Goal: Communication & Community: Answer question/provide support

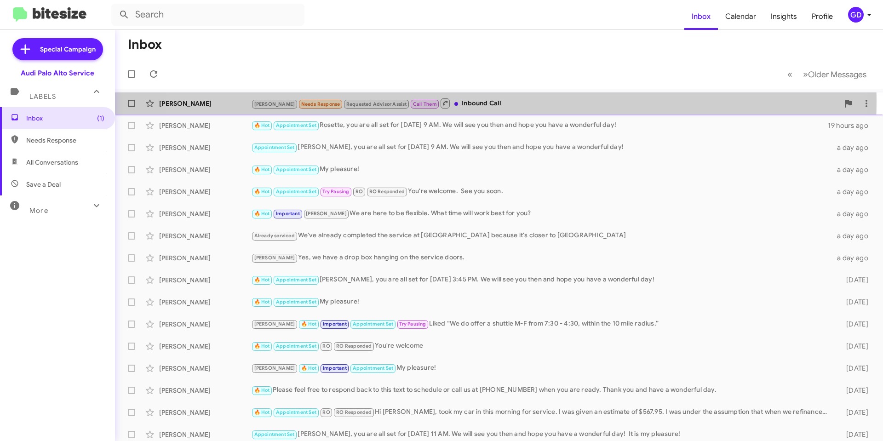
click at [463, 101] on div "[PERSON_NAME] Needs Response Requested Advisor Assist Call Them Inbound Call" at bounding box center [545, 104] width 588 height 12
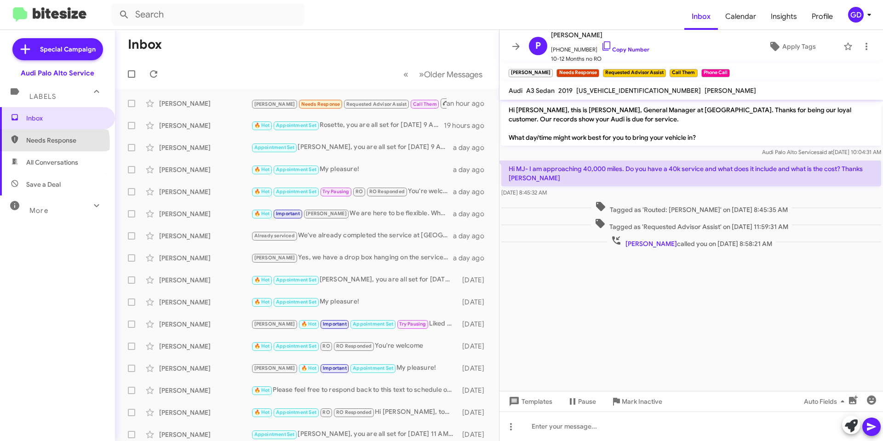
click at [48, 144] on span "Needs Response" at bounding box center [65, 140] width 78 height 9
type input "in:needs-response"
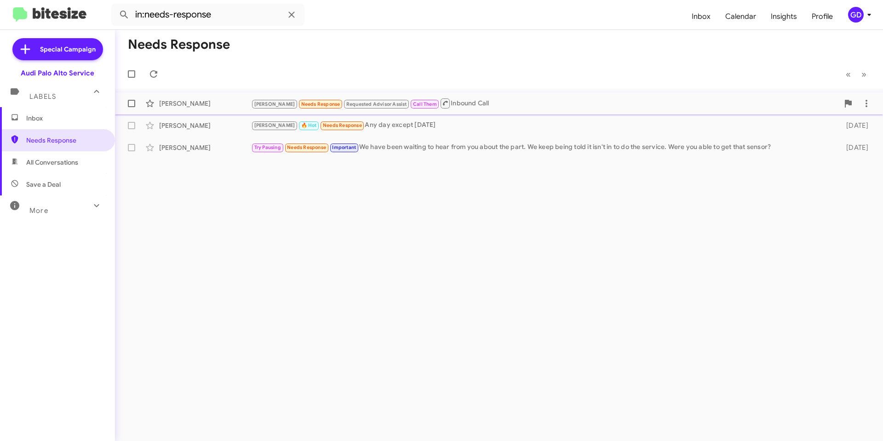
click at [198, 99] on div "[PERSON_NAME]" at bounding box center [205, 103] width 92 height 9
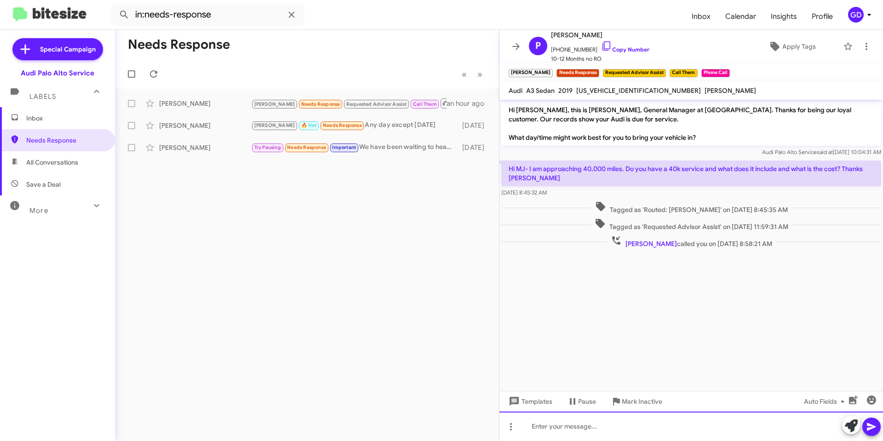
click at [556, 431] on div at bounding box center [692, 426] width 384 height 29
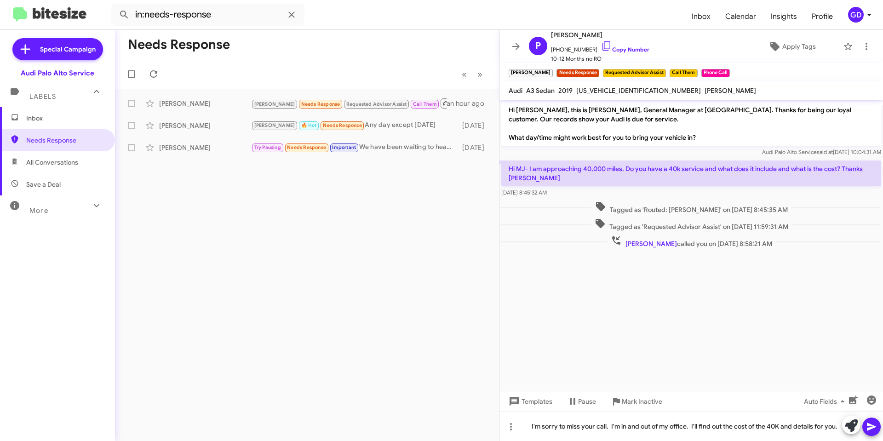
click at [869, 427] on icon at bounding box center [871, 426] width 11 height 11
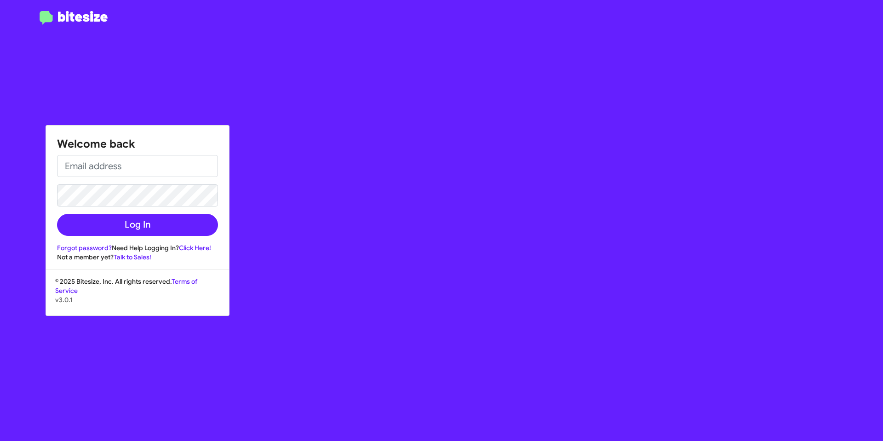
type input "[PERSON_NAME][EMAIL_ADDRESS][PERSON_NAME][PERSON_NAME][DOMAIN_NAME]"
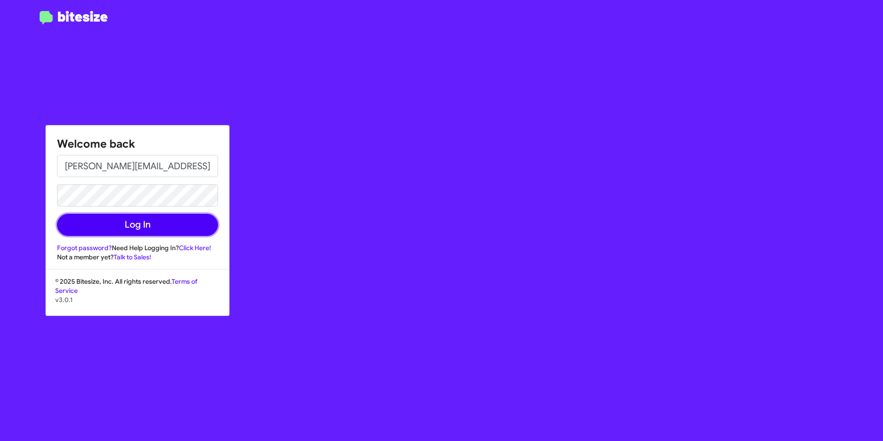
click at [150, 224] on button "Log In" at bounding box center [137, 225] width 161 height 22
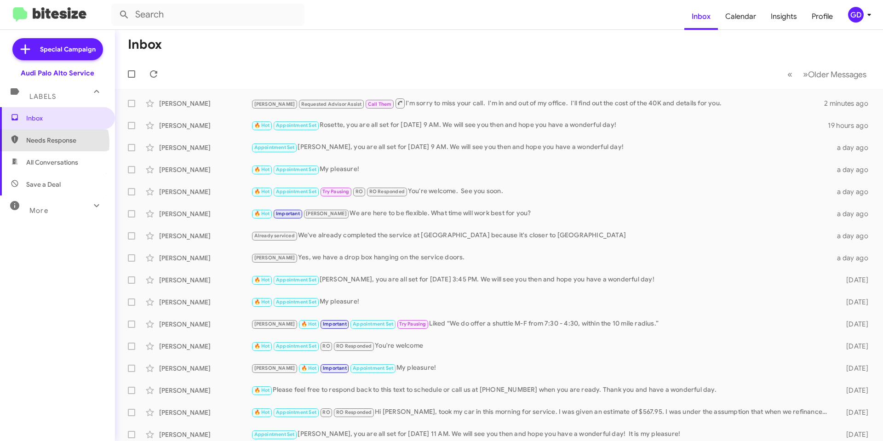
click at [49, 143] on span "Needs Response" at bounding box center [65, 140] width 78 height 9
type input "in:needs-response"
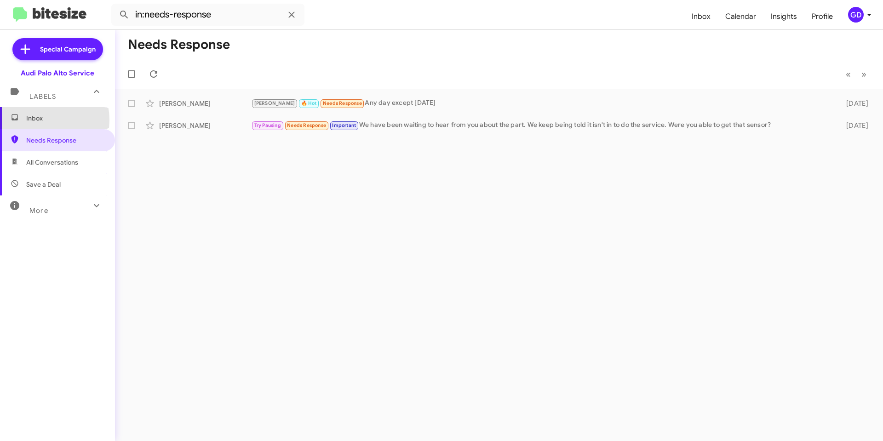
drag, startPoint x: 40, startPoint y: 120, endPoint x: 55, endPoint y: 124, distance: 15.7
click at [41, 121] on span "Inbox" at bounding box center [65, 118] width 78 height 9
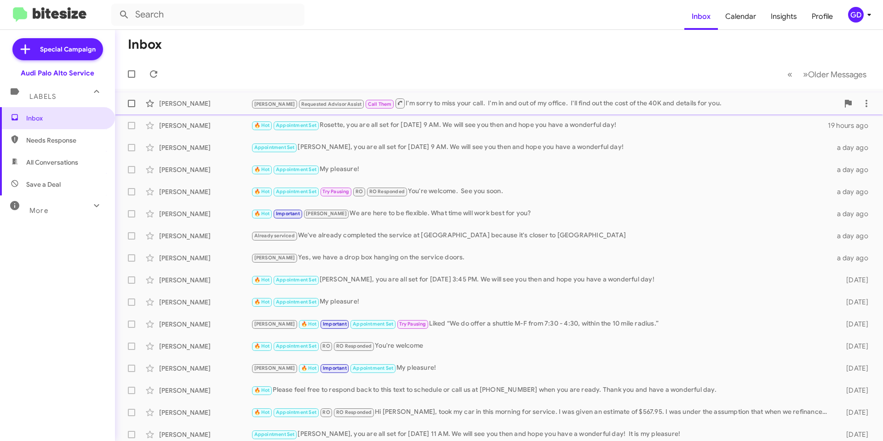
click at [460, 99] on div "[PERSON_NAME] Requested Advisor Assist Call Them I'm sorry to miss your call. I…" at bounding box center [545, 104] width 588 height 12
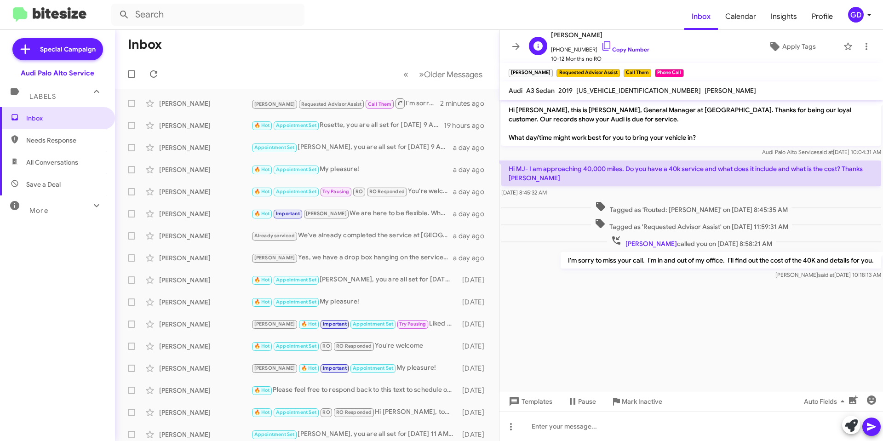
click at [628, 44] on span "[PHONE_NUMBER] Copy Number" at bounding box center [600, 47] width 98 height 14
click at [611, 49] on link "Copy Number" at bounding box center [625, 49] width 48 height 7
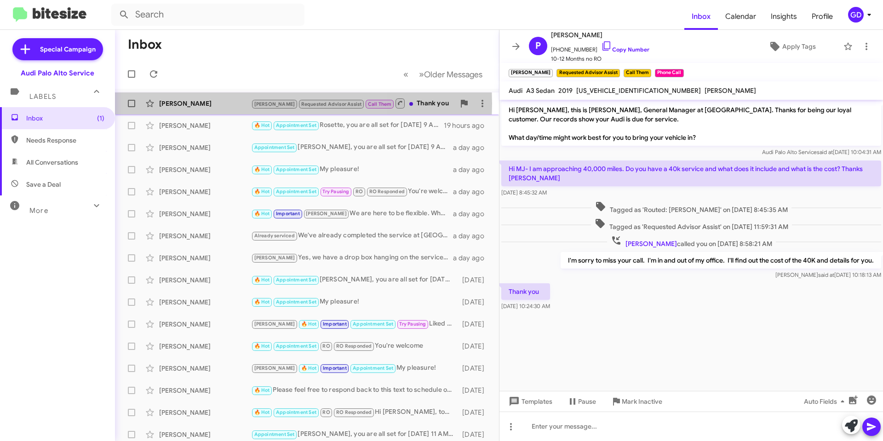
click at [206, 104] on div "[PERSON_NAME]" at bounding box center [205, 103] width 92 height 9
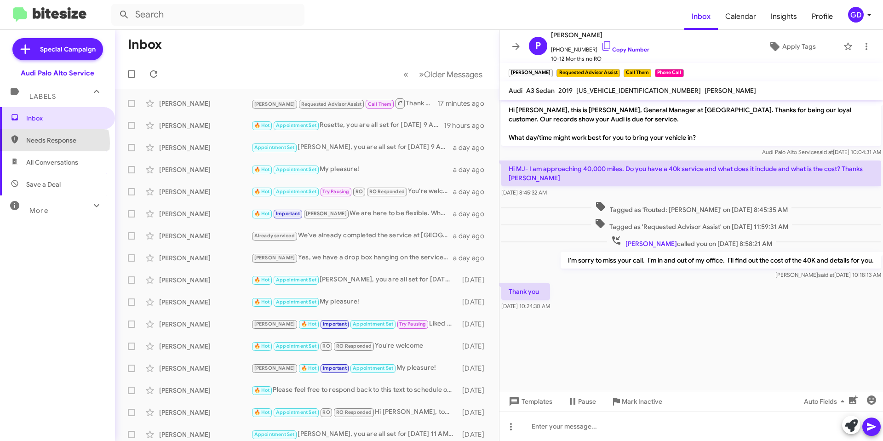
click at [54, 143] on span "Needs Response" at bounding box center [65, 140] width 78 height 9
type input "in:needs-response"
